Goal: Information Seeking & Learning: Learn about a topic

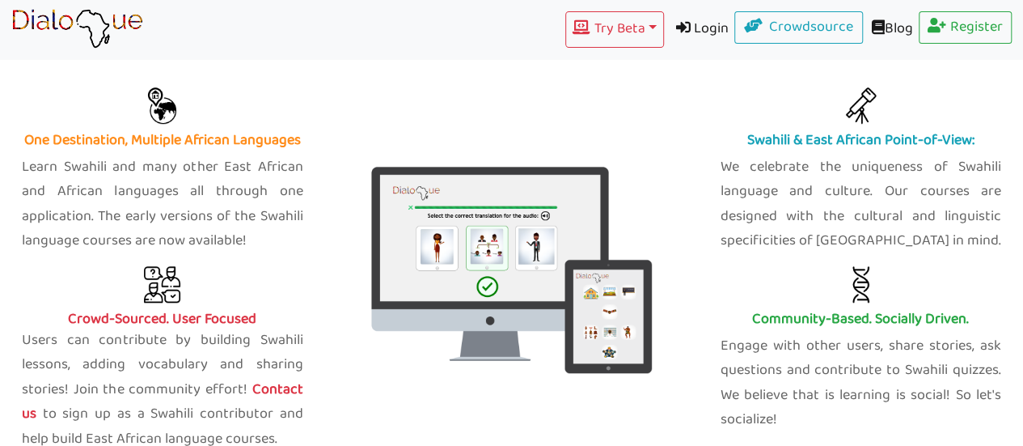
scroll to position [647, 0]
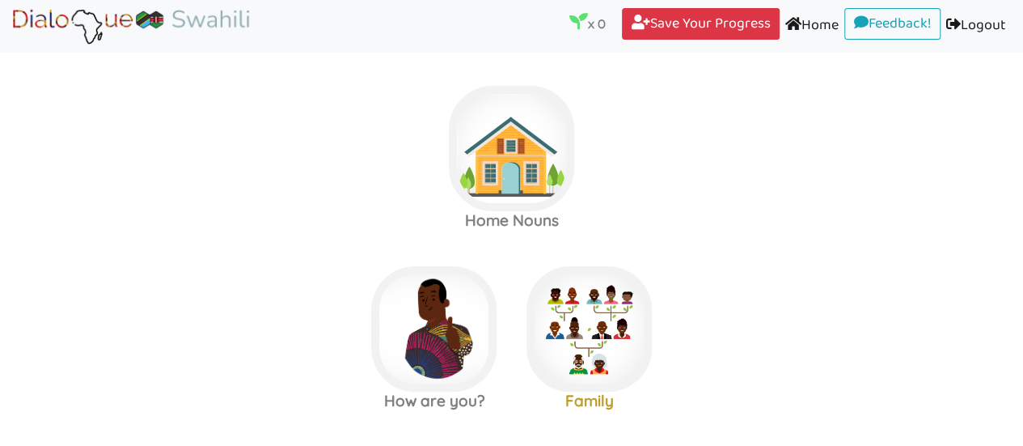
scroll to position [324, 0]
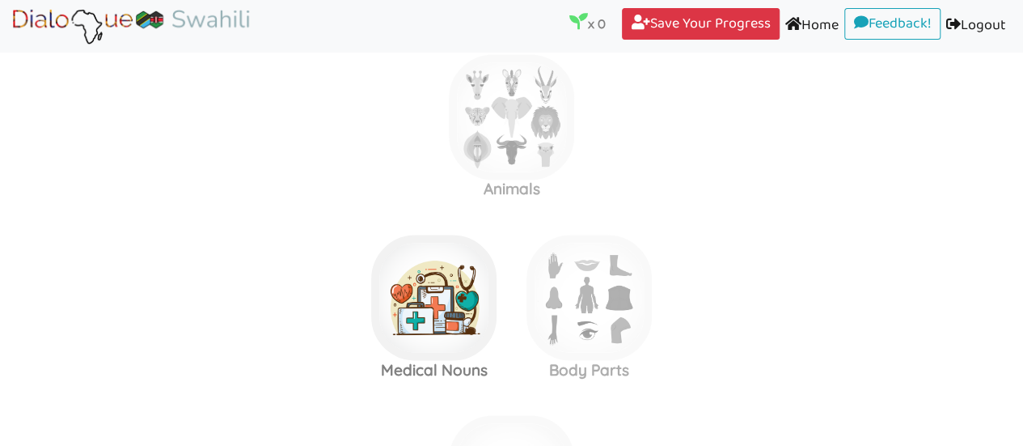
scroll to position [1618, 0]
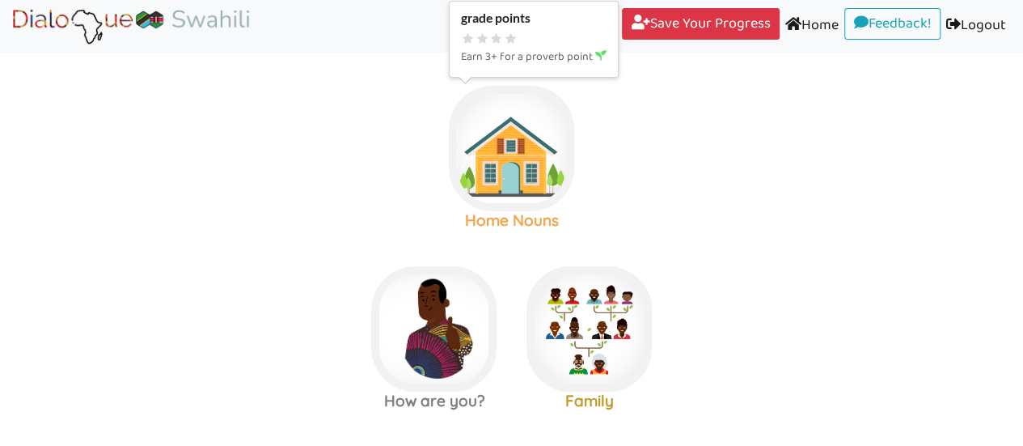
click at [499, 161] on img at bounding box center [511, 148] width 125 height 125
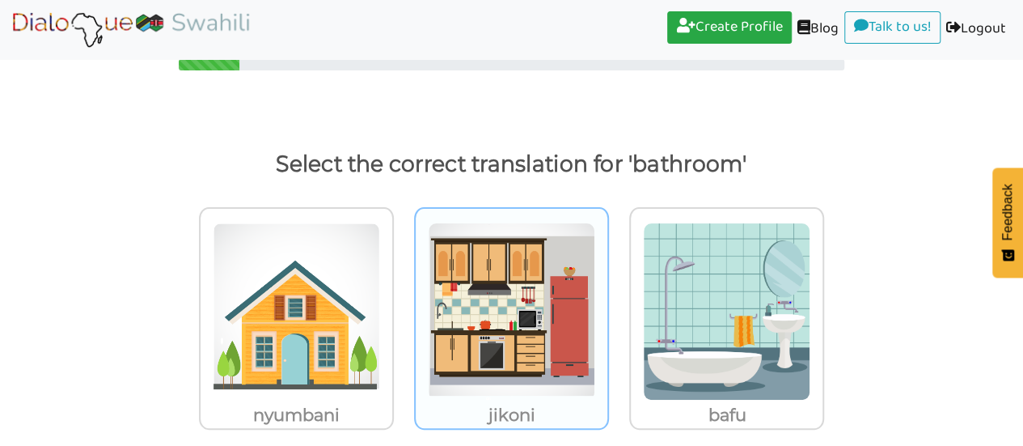
scroll to position [51, 0]
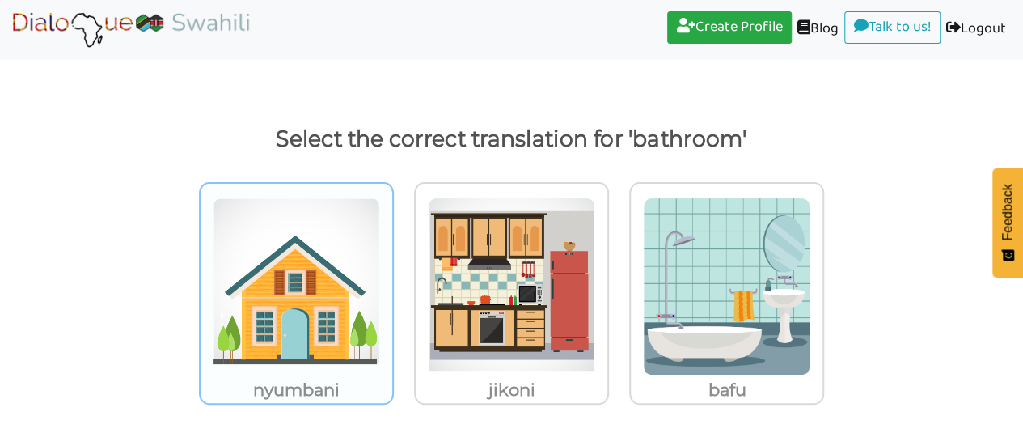
click at [269, 307] on img at bounding box center [296, 286] width 167 height 178
click at [392, 282] on input "nyumbani" at bounding box center [398, 276] width 12 height 12
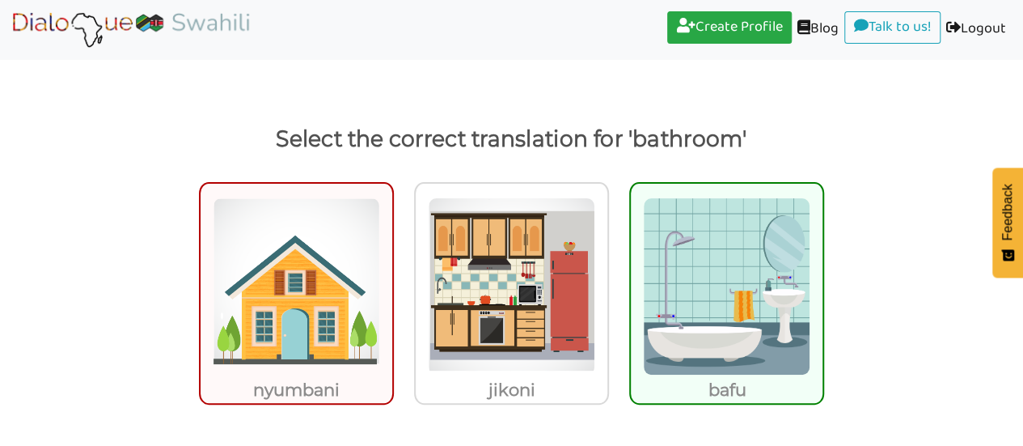
click at [273, 302] on img at bounding box center [296, 286] width 167 height 178
click at [392, 282] on input "nyumbani" at bounding box center [398, 276] width 12 height 12
radio input "true"
click at [290, 281] on img at bounding box center [296, 286] width 167 height 178
click at [392, 281] on input "nyumbani" at bounding box center [398, 276] width 12 height 12
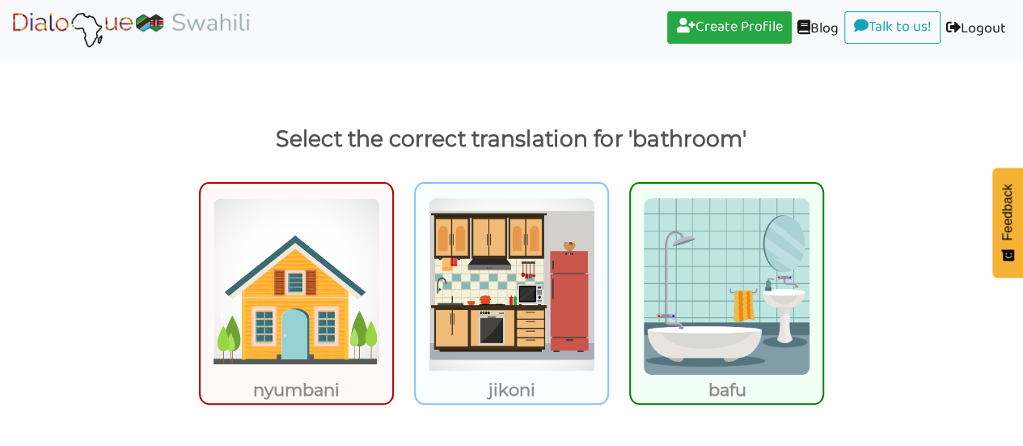
click at [548, 281] on img at bounding box center [511, 286] width 167 height 178
click at [607, 281] on input "jikoni" at bounding box center [613, 276] width 12 height 12
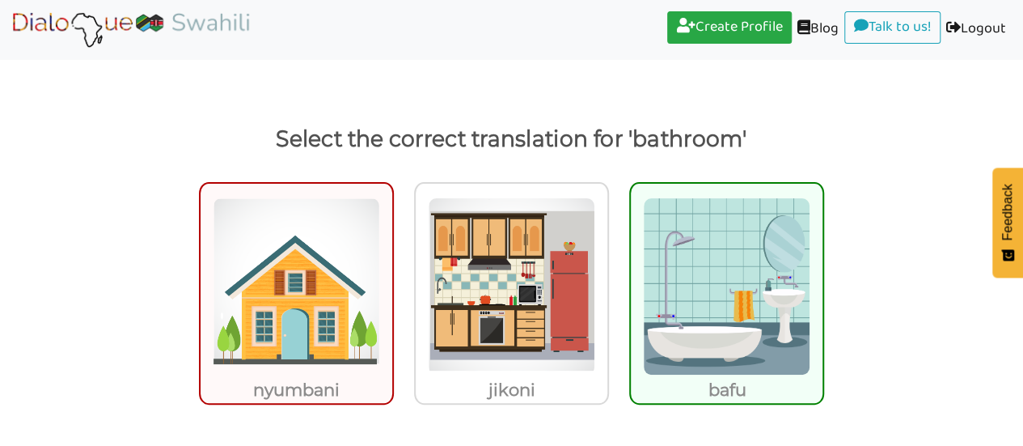
click at [765, 251] on img at bounding box center [726, 286] width 167 height 178
click at [823, 270] on input "bafu" at bounding box center [829, 276] width 12 height 12
click at [709, 261] on img at bounding box center [726, 286] width 167 height 178
click at [823, 270] on input "bafu" at bounding box center [829, 276] width 12 height 12
radio input "true"
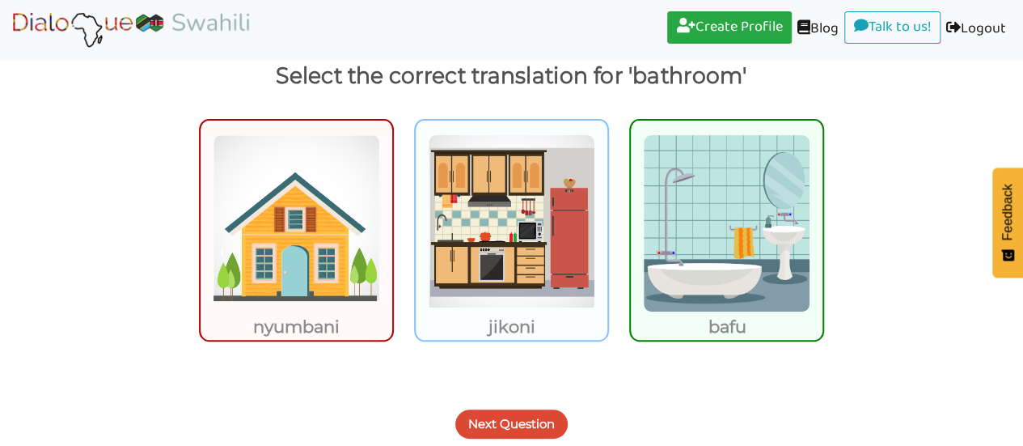
scroll to position [115, 0]
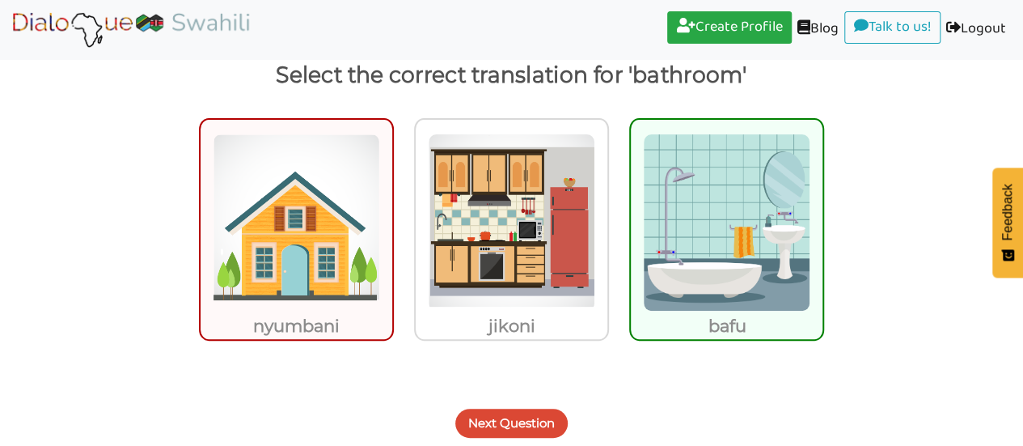
click at [532, 416] on button "Next Question" at bounding box center [511, 422] width 112 height 29
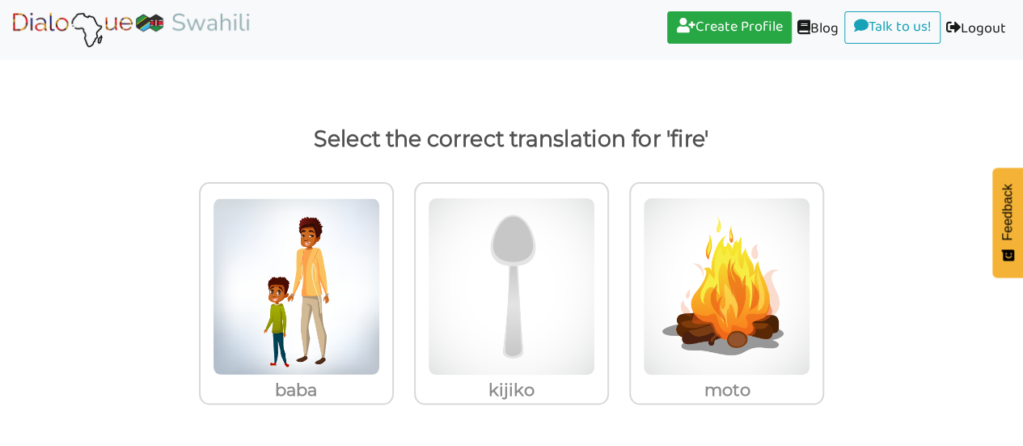
scroll to position [51, 0]
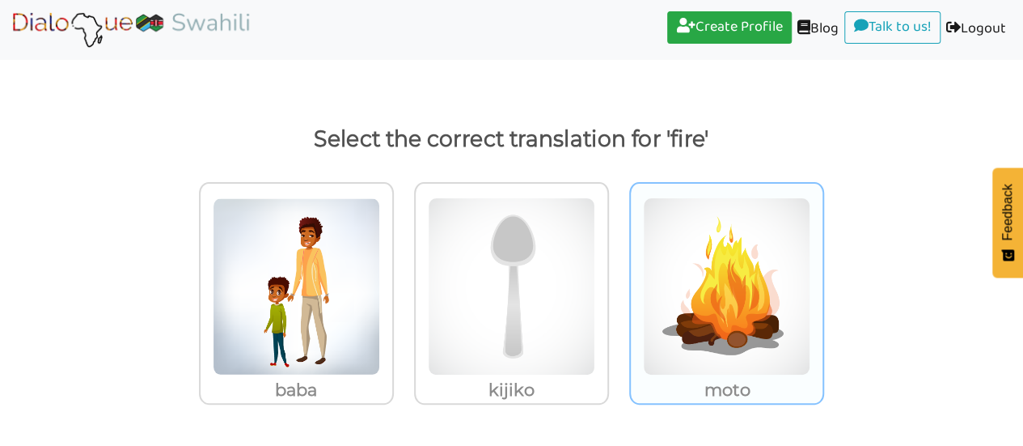
click at [380, 353] on img at bounding box center [296, 286] width 167 height 178
click at [404, 282] on input "moto" at bounding box center [398, 276] width 12 height 12
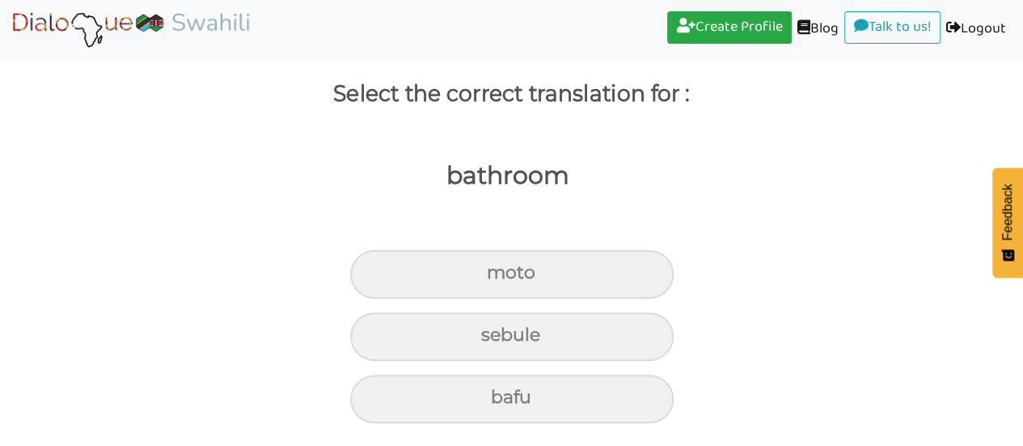
scroll to position [95, 0]
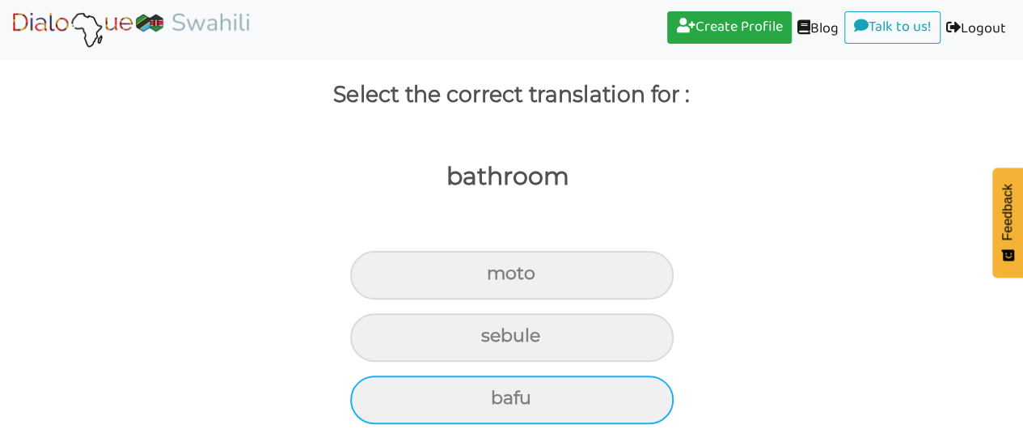
click at [542, 299] on div "bafu" at bounding box center [512, 275] width 324 height 49
click at [499, 279] on input "bafu" at bounding box center [494, 274] width 11 height 11
radio input "true"
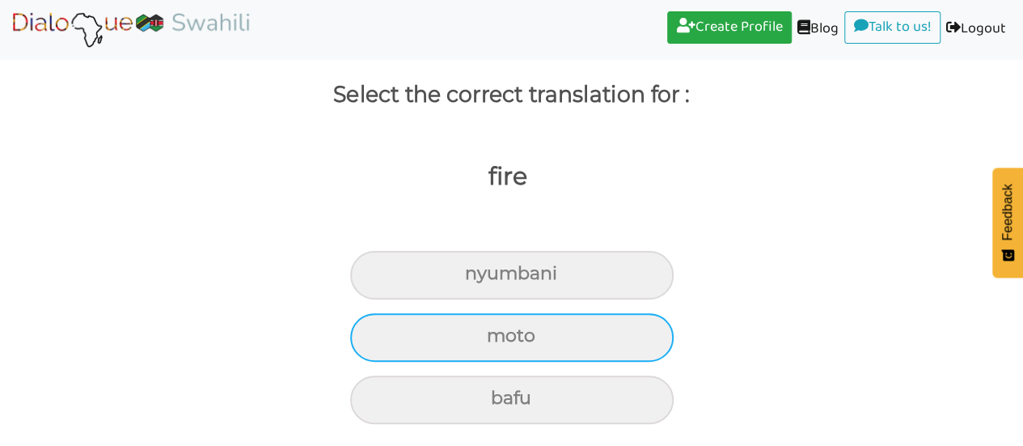
click at [538, 299] on div "moto" at bounding box center [512, 275] width 324 height 49
click at [477, 279] on input "moto" at bounding box center [472, 274] width 11 height 11
radio input "true"
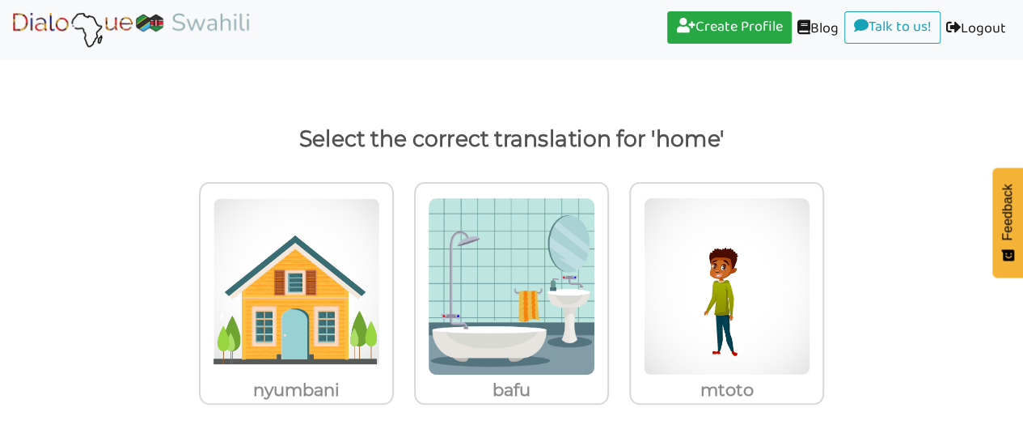
scroll to position [51, 0]
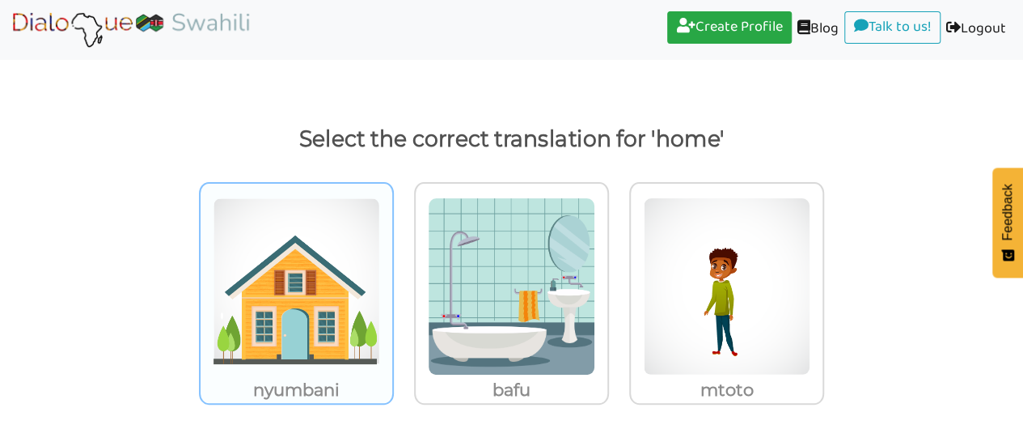
click at [280, 345] on img at bounding box center [296, 286] width 167 height 178
click at [392, 282] on input "nyumbani" at bounding box center [398, 276] width 12 height 12
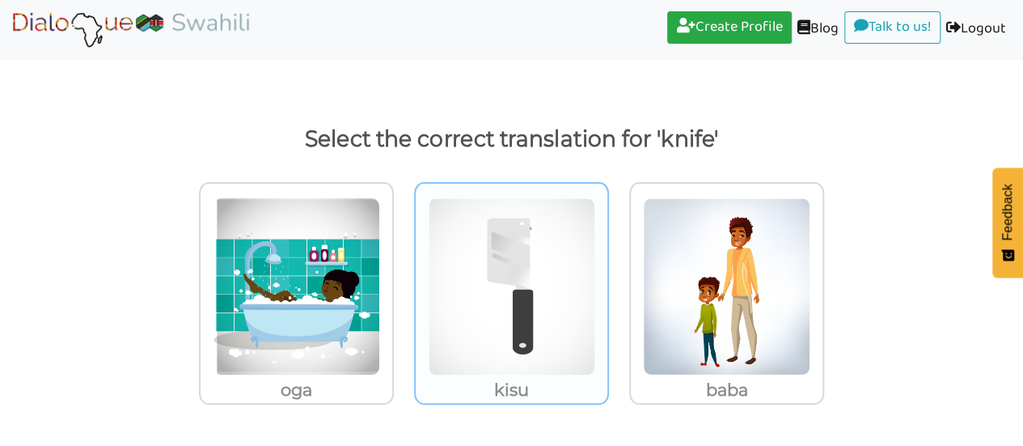
click at [380, 344] on img at bounding box center [296, 286] width 167 height 178
click at [404, 282] on input "kisu" at bounding box center [398, 276] width 12 height 12
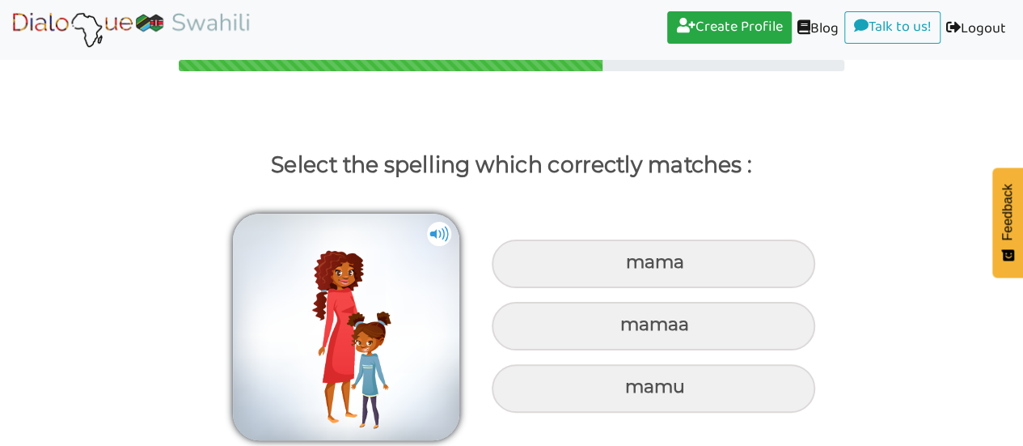
scroll to position [24, 0]
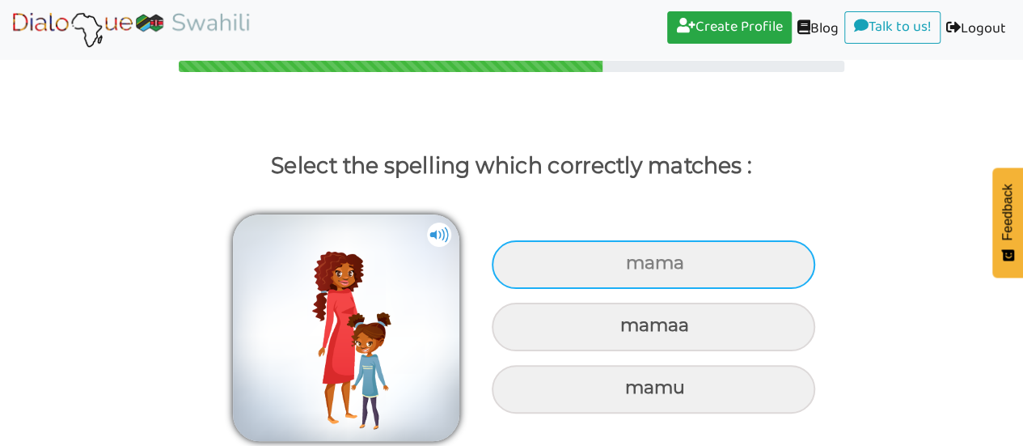
click at [664, 266] on div "mama" at bounding box center [654, 264] width 324 height 49
click at [633, 266] on input "mama" at bounding box center [628, 263] width 11 height 11
radio input "true"
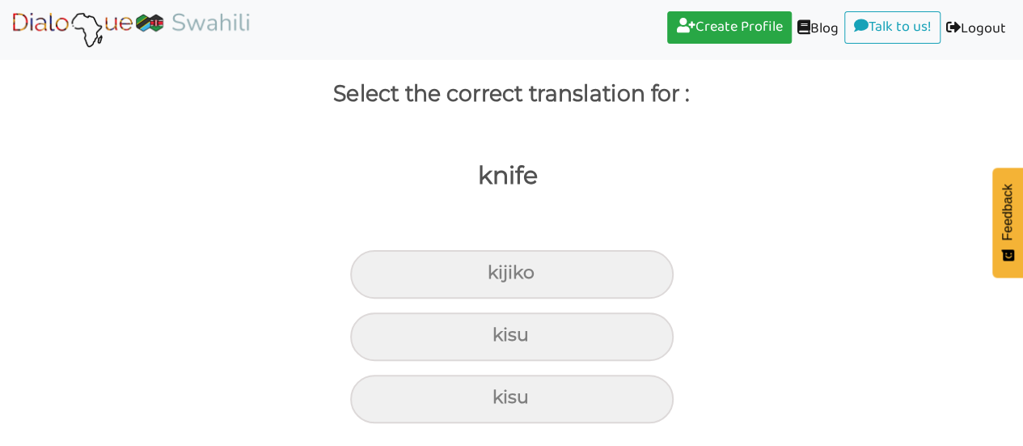
scroll to position [95, 0]
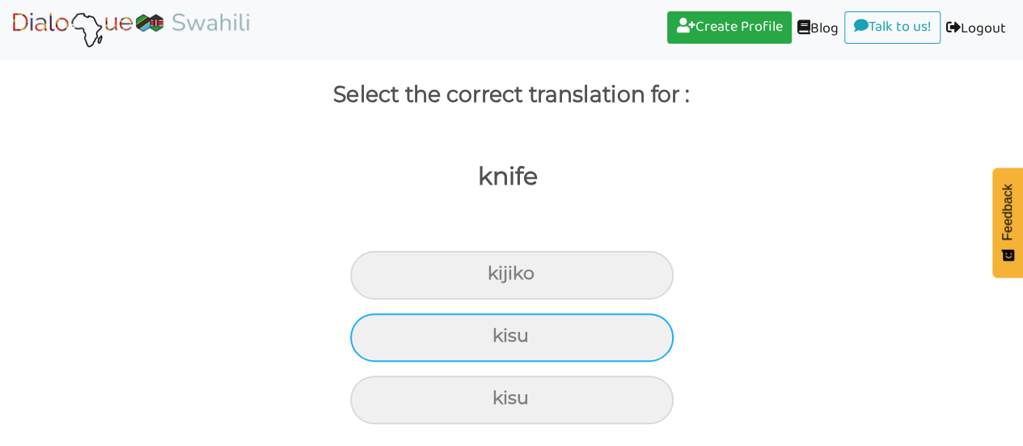
click at [545, 299] on div "kisu" at bounding box center [512, 275] width 324 height 49
click at [500, 279] on input "kisu" at bounding box center [494, 274] width 11 height 11
radio input "true"
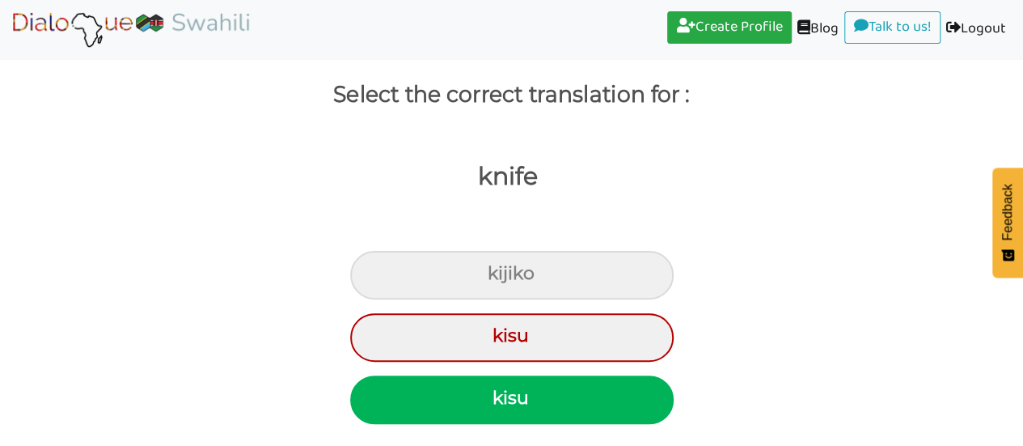
scroll to position [115, 0]
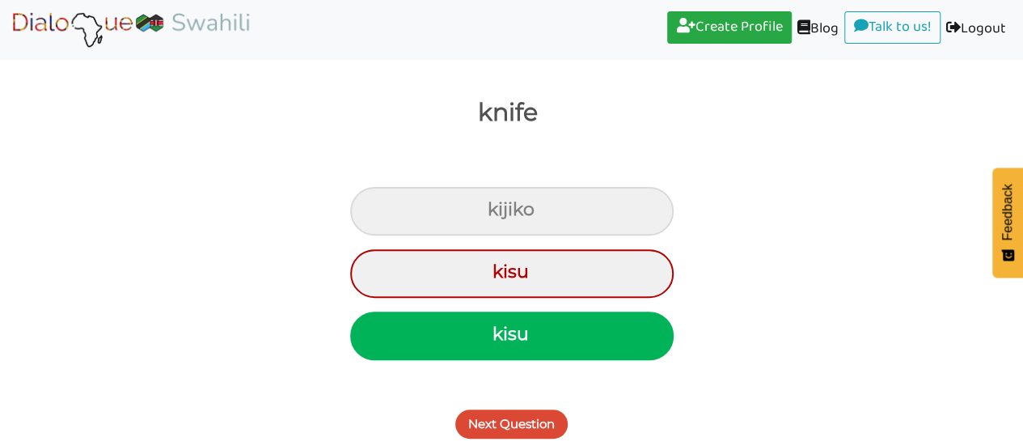
click at [524, 425] on button "Next Question" at bounding box center [511, 423] width 112 height 29
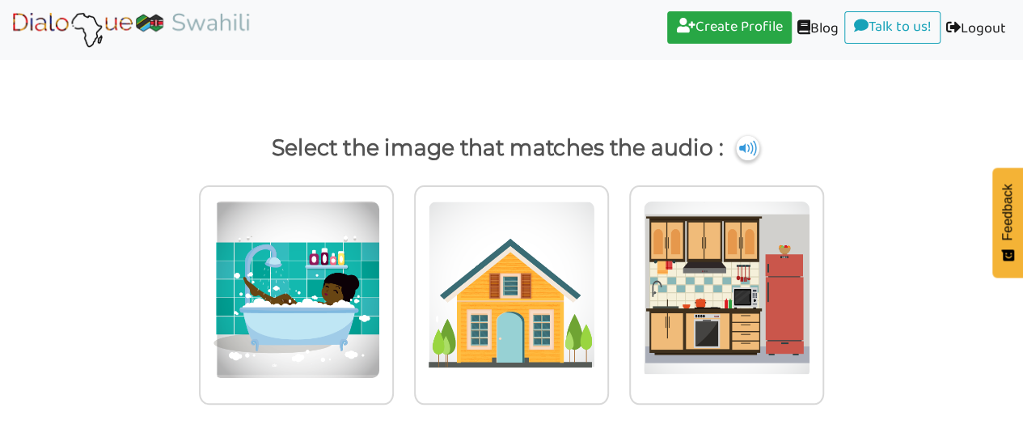
scroll to position [42, 0]
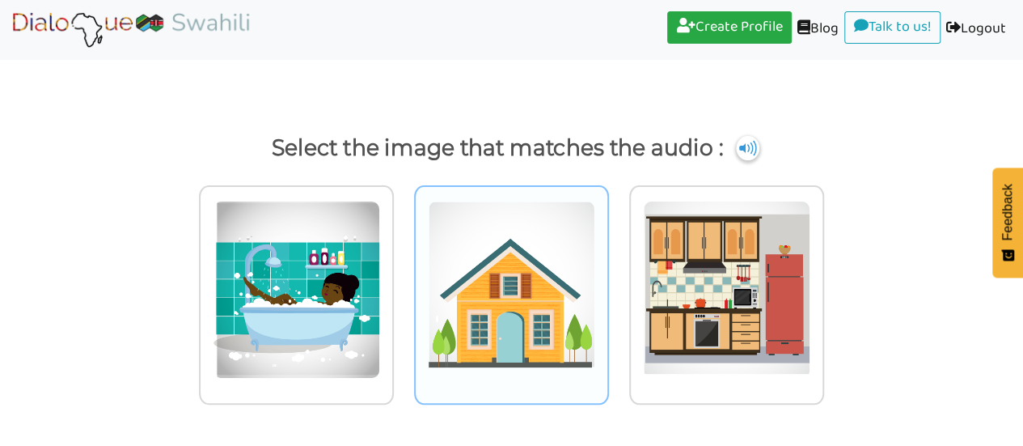
click at [380, 303] on img at bounding box center [296, 290] width 167 height 178
click at [404, 286] on input "radio" at bounding box center [398, 279] width 12 height 12
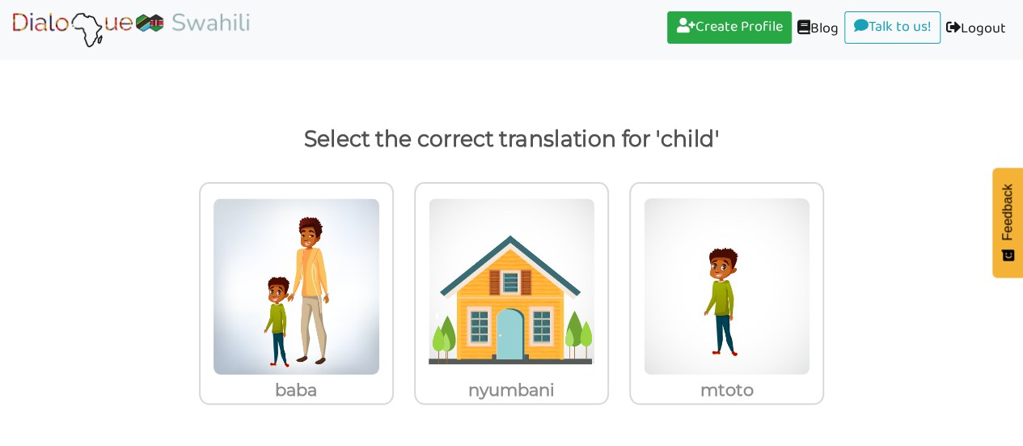
scroll to position [51, 0]
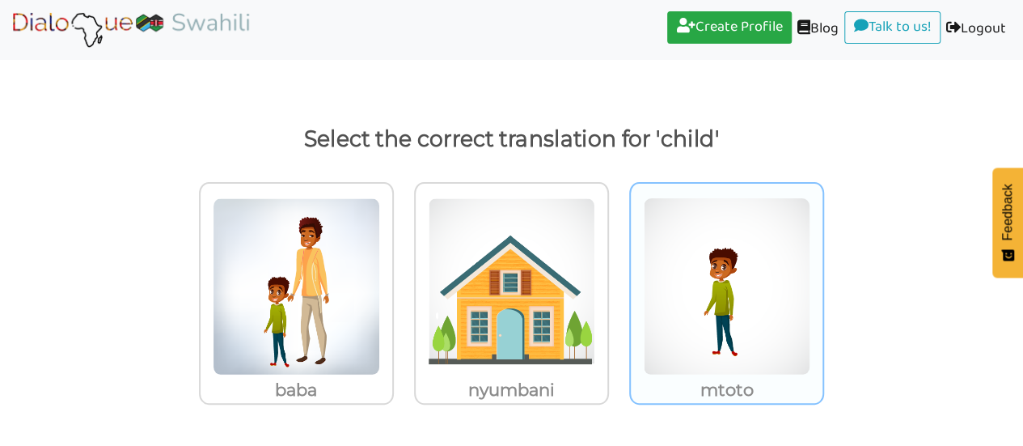
click at [380, 336] on img at bounding box center [296, 286] width 167 height 178
click at [404, 282] on input "mtoto" at bounding box center [398, 276] width 12 height 12
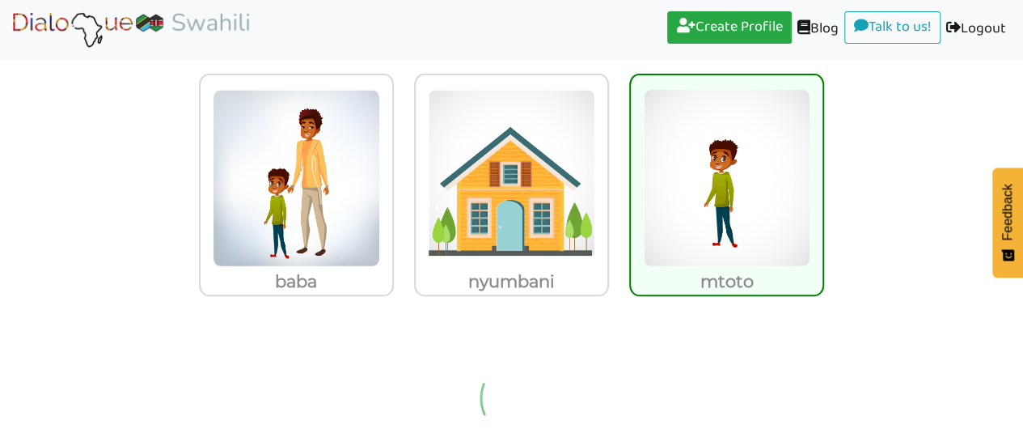
scroll to position [42, 0]
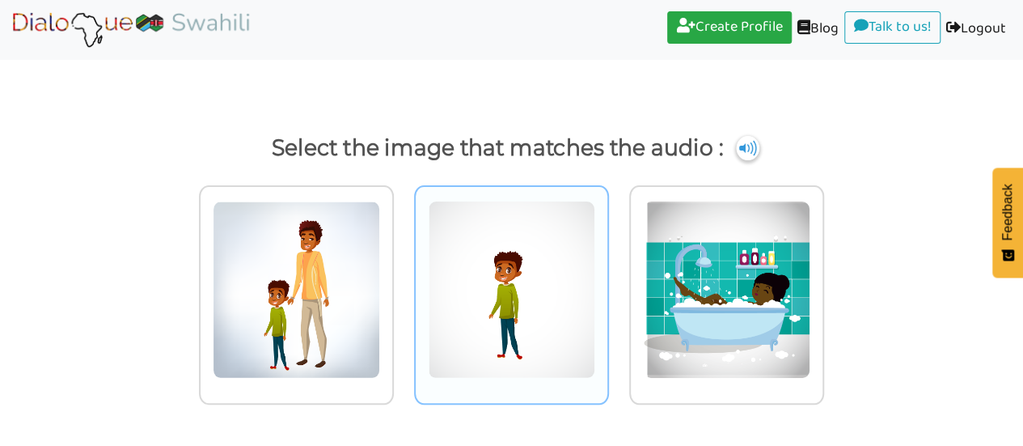
click at [380, 344] on img at bounding box center [296, 290] width 167 height 178
click at [404, 286] on input "radio" at bounding box center [398, 279] width 12 height 12
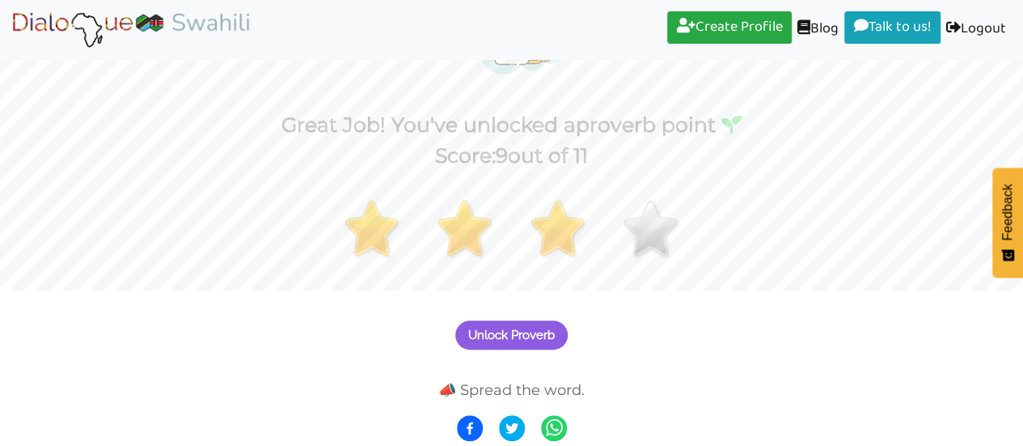
scroll to position [154, 0]
